Goal: Submit feedback/report problem

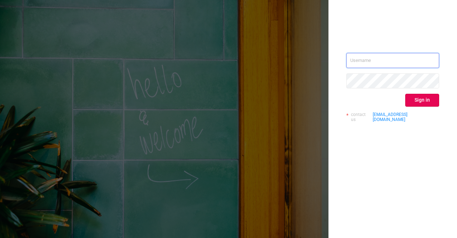
click at [365, 60] on input "text" at bounding box center [393, 60] width 93 height 15
paste input "[EMAIL_ADDRESS][DOMAIN_NAME]"
type input "[EMAIL_ADDRESS][DOMAIN_NAME]"
click at [423, 100] on button "Sign in" at bounding box center [423, 100] width 34 height 13
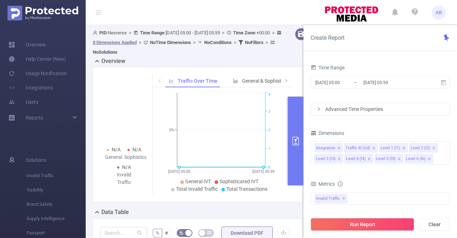
click at [264, 58] on div "Overview" at bounding box center [201, 62] width 216 height 10
click at [391, 83] on input "[DATE] 05:59" at bounding box center [392, 83] width 58 height 10
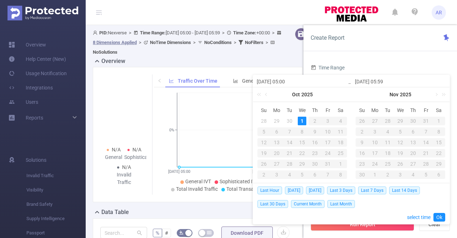
click at [266, 120] on div "28" at bounding box center [264, 121] width 9 height 9
click at [266, 119] on div "28" at bounding box center [264, 121] width 9 height 9
type input "[DATE] 05:00"
type input "[DATE] 05:59"
type input "[DATE] 05:00"
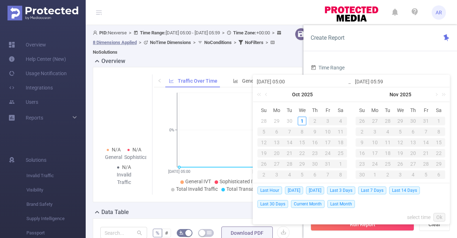
type input "[DATE] 05:59"
click at [386, 120] on div "30" at bounding box center [388, 121] width 9 height 9
click at [258, 162] on td "28" at bounding box center [264, 163] width 13 height 11
type input "[DATE] 05:59"
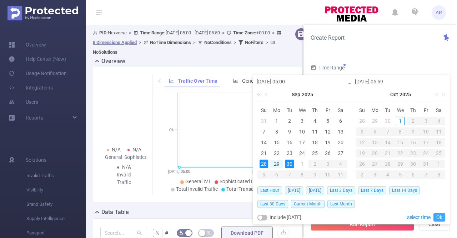
click at [440, 216] on link "Ok" at bounding box center [440, 217] width 12 height 9
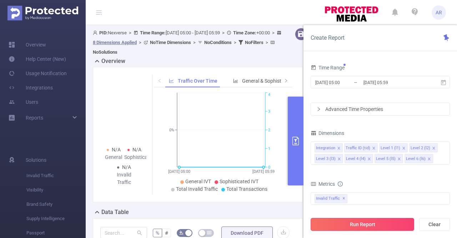
click at [377, 226] on button "Run Report" at bounding box center [363, 224] width 104 height 13
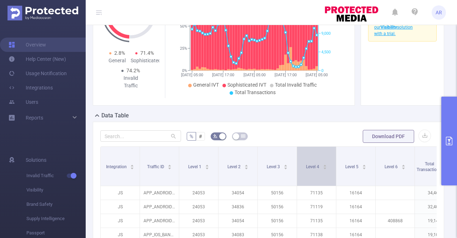
scroll to position [86, 0]
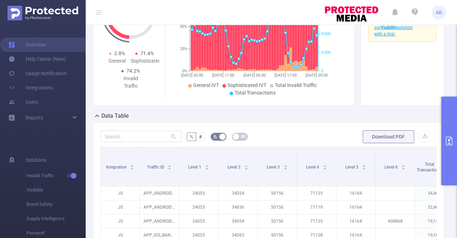
click at [379, 35] on span "Catch a glimpse of our Visibility solution with a trial." at bounding box center [394, 24] width 39 height 24
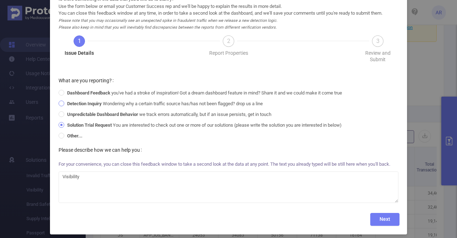
scroll to position [0, 0]
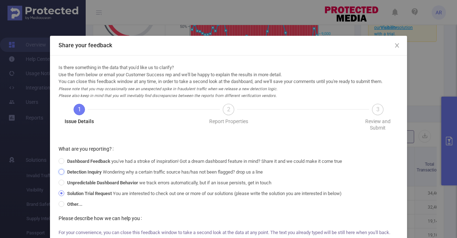
click at [59, 171] on input "Detection Inquiry Wondering why a certain traffic source has/has not been flagg…" at bounding box center [61, 171] width 5 height 5
radio input "true"
radio input "false"
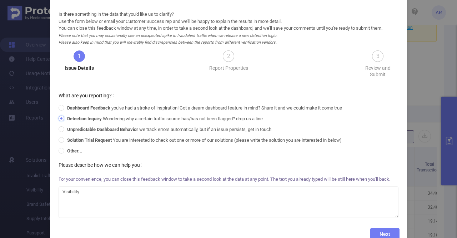
scroll to position [54, 0]
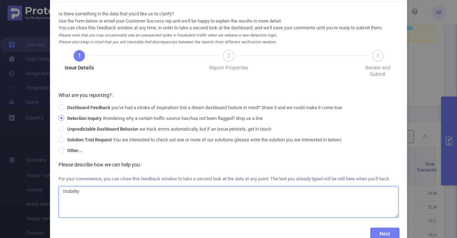
click at [351, 203] on textarea "Visibility" at bounding box center [229, 201] width 340 height 31
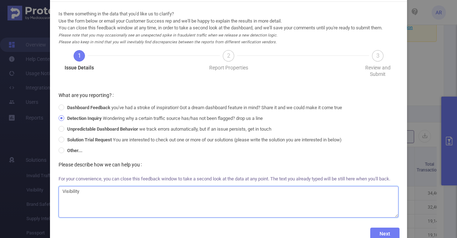
click at [351, 203] on textarea "Visibility" at bounding box center [229, 201] width 340 height 31
click at [304, 205] on textarea at bounding box center [229, 201] width 340 height 31
type textarea "Seeing really high SIVT. Need to see supporting data and reasons."
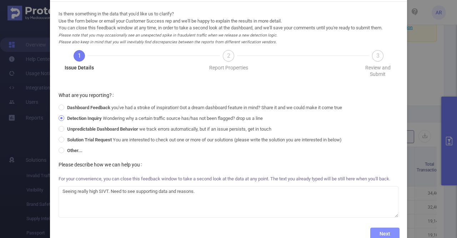
click at [387, 231] on button "Next" at bounding box center [385, 233] width 29 height 13
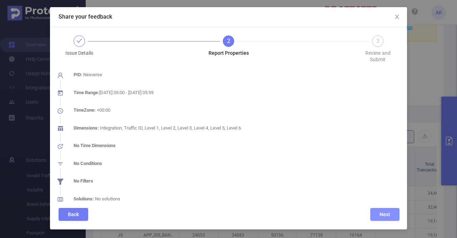
click at [386, 214] on button "Next" at bounding box center [385, 214] width 29 height 13
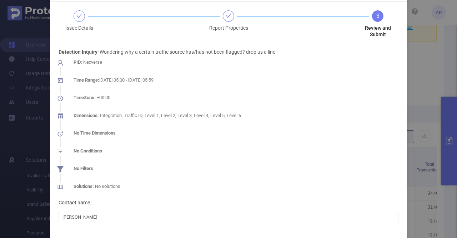
scroll to position [115, 0]
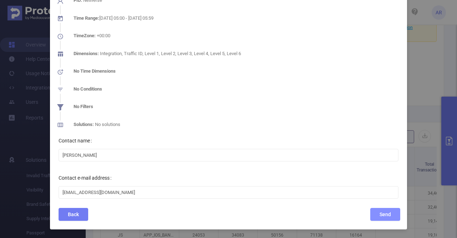
click at [386, 216] on button "Send" at bounding box center [386, 214] width 30 height 13
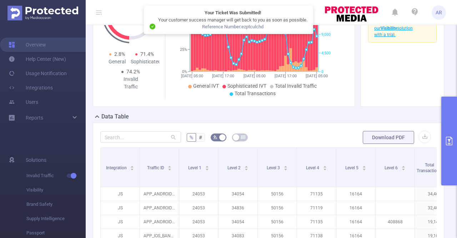
scroll to position [86, 0]
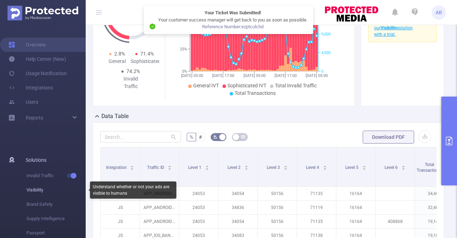
click at [40, 193] on span "Visibility" at bounding box center [55, 190] width 59 height 14
click at [40, 191] on span "Visibility" at bounding box center [55, 190] width 59 height 14
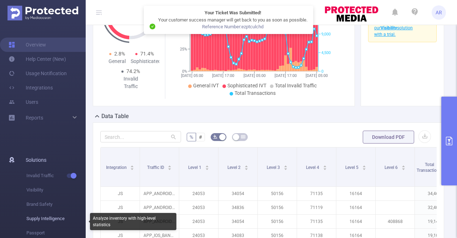
click at [46, 218] on span "Supply Intelligence" at bounding box center [55, 218] width 59 height 14
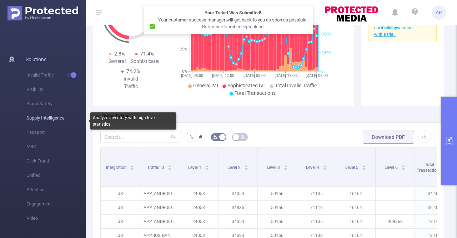
click at [47, 116] on span "Supply Intelligence" at bounding box center [55, 118] width 59 height 14
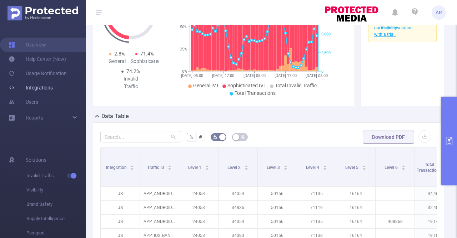
click at [44, 90] on link "Integrations" at bounding box center [31, 87] width 44 height 14
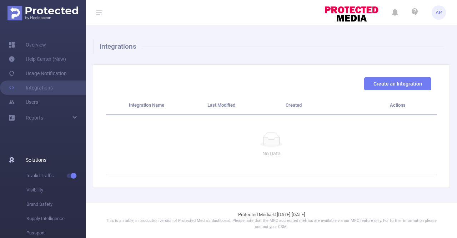
click at [44, 159] on span "Solutions" at bounding box center [36, 160] width 21 height 14
click at [34, 163] on span "Solutions" at bounding box center [36, 160] width 21 height 14
click at [35, 44] on link "Overview" at bounding box center [28, 45] width 38 height 14
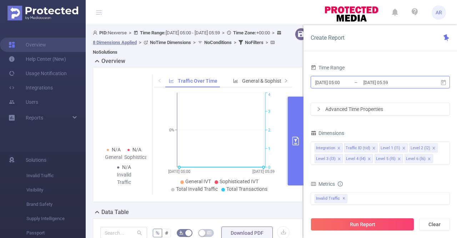
click at [330, 84] on input "[DATE] 05:00" at bounding box center [344, 83] width 58 height 10
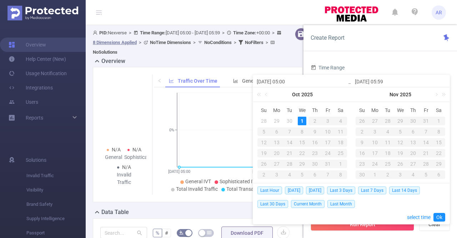
click at [264, 121] on div "28" at bounding box center [264, 121] width 9 height 9
click at [290, 122] on div "30" at bounding box center [290, 121] width 9 height 9
type input "[DATE] 05:00"
type input "[DATE] 05:59"
type input "[DATE] 05:00"
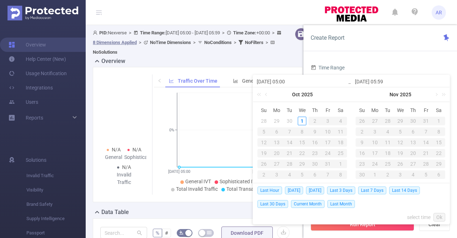
type input "[DATE] 05:59"
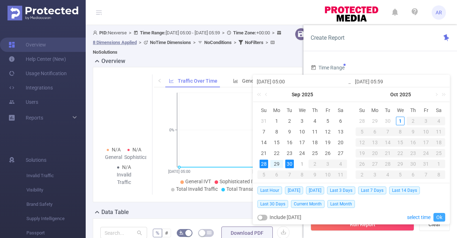
click at [444, 215] on link "Ok" at bounding box center [440, 217] width 12 height 9
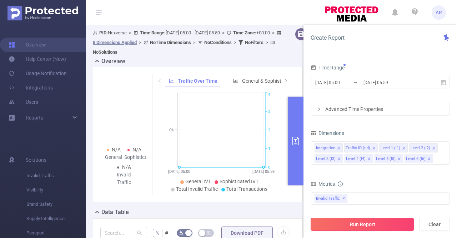
click at [386, 223] on button "Run Report" at bounding box center [363, 224] width 104 height 13
